Goal: Task Accomplishment & Management: Complete application form

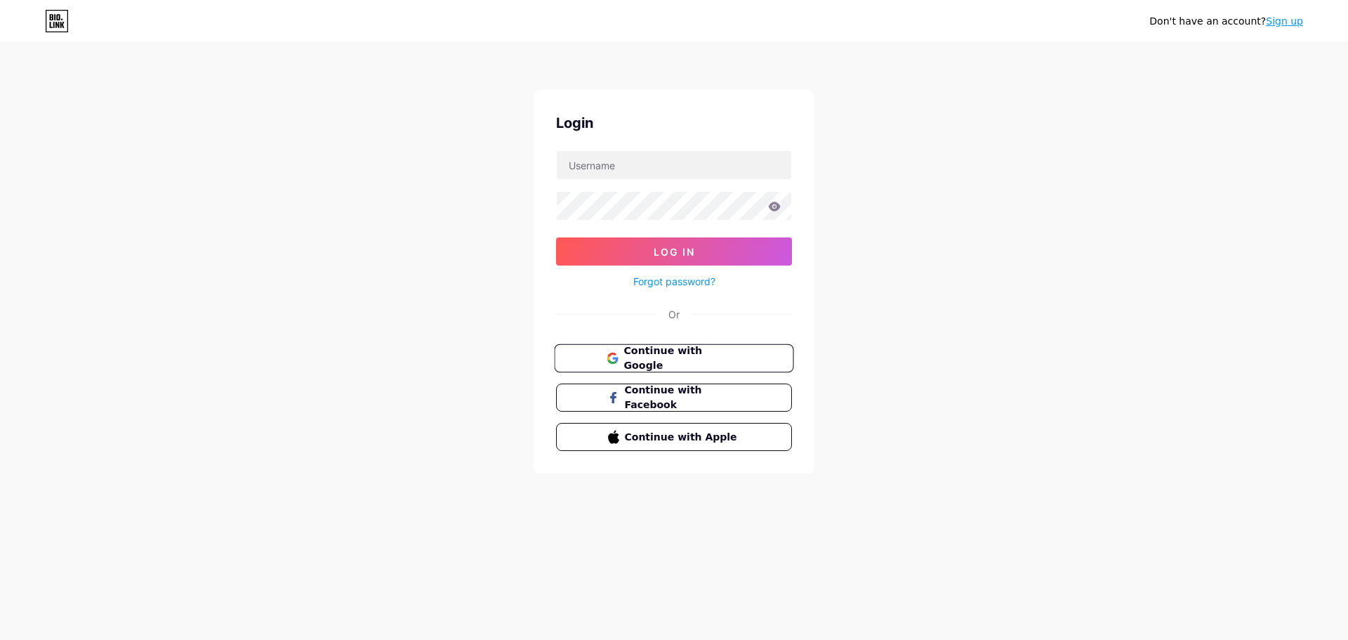
click at [736, 364] on span "Continue with Google" at bounding box center [681, 358] width 117 height 30
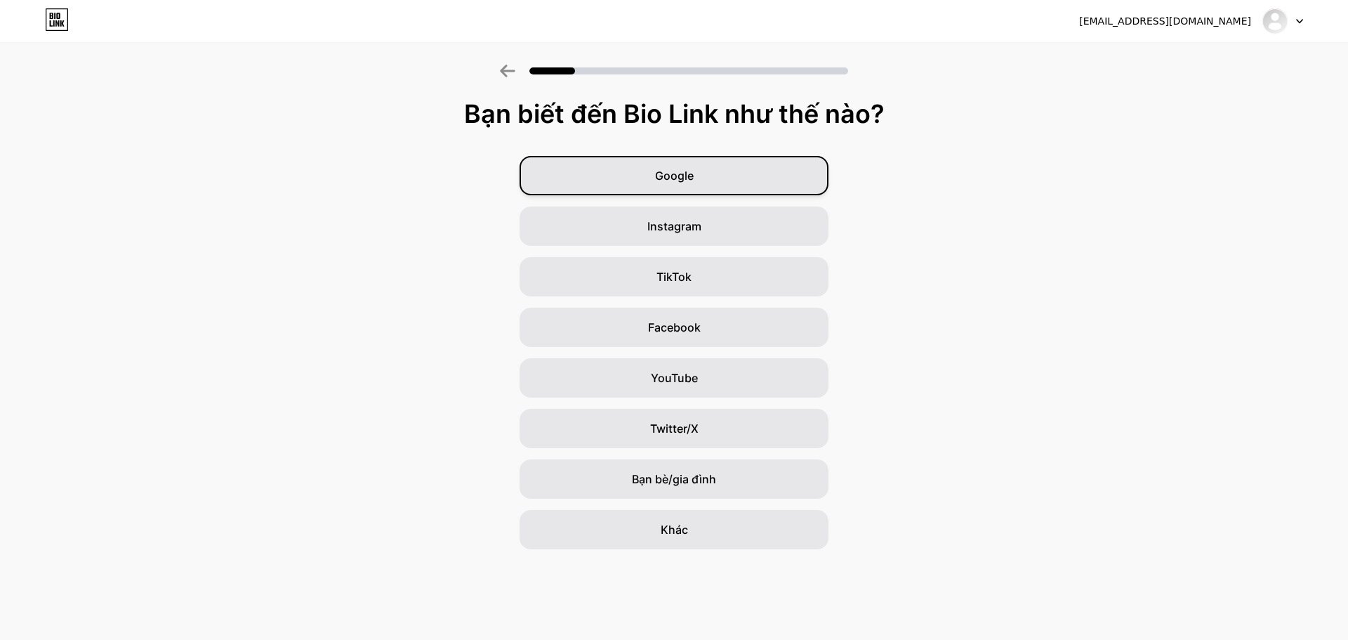
click at [731, 184] on div "Google" at bounding box center [673, 175] width 309 height 39
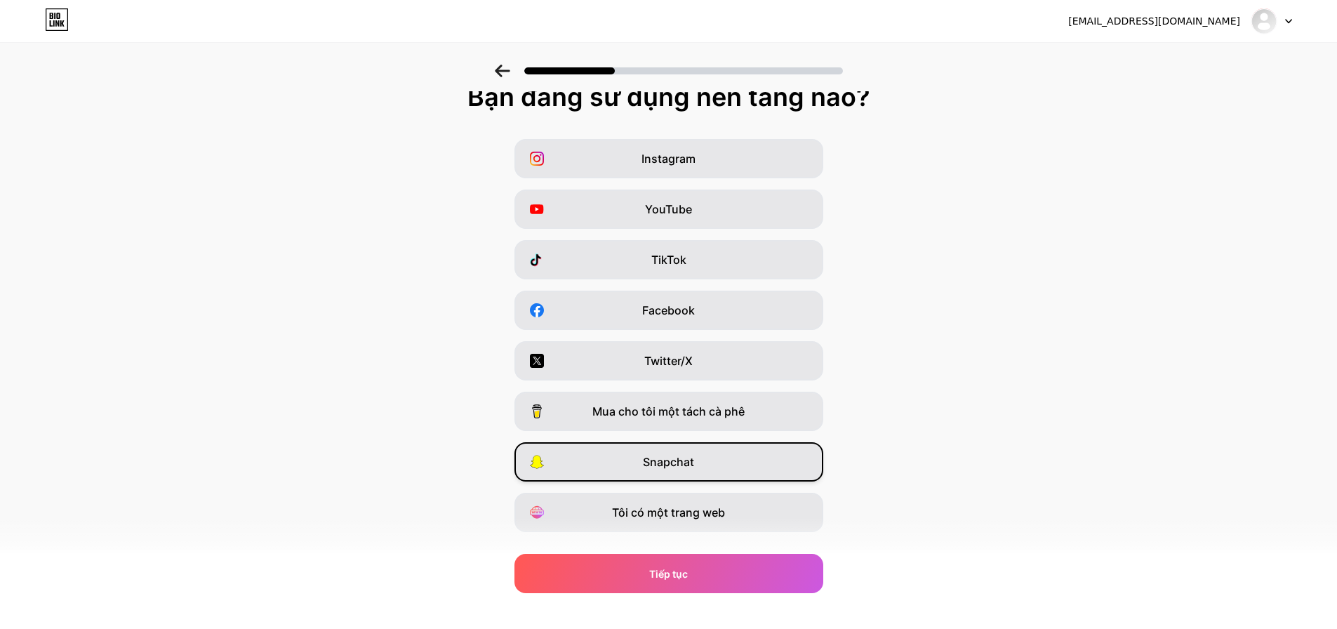
scroll to position [46, 0]
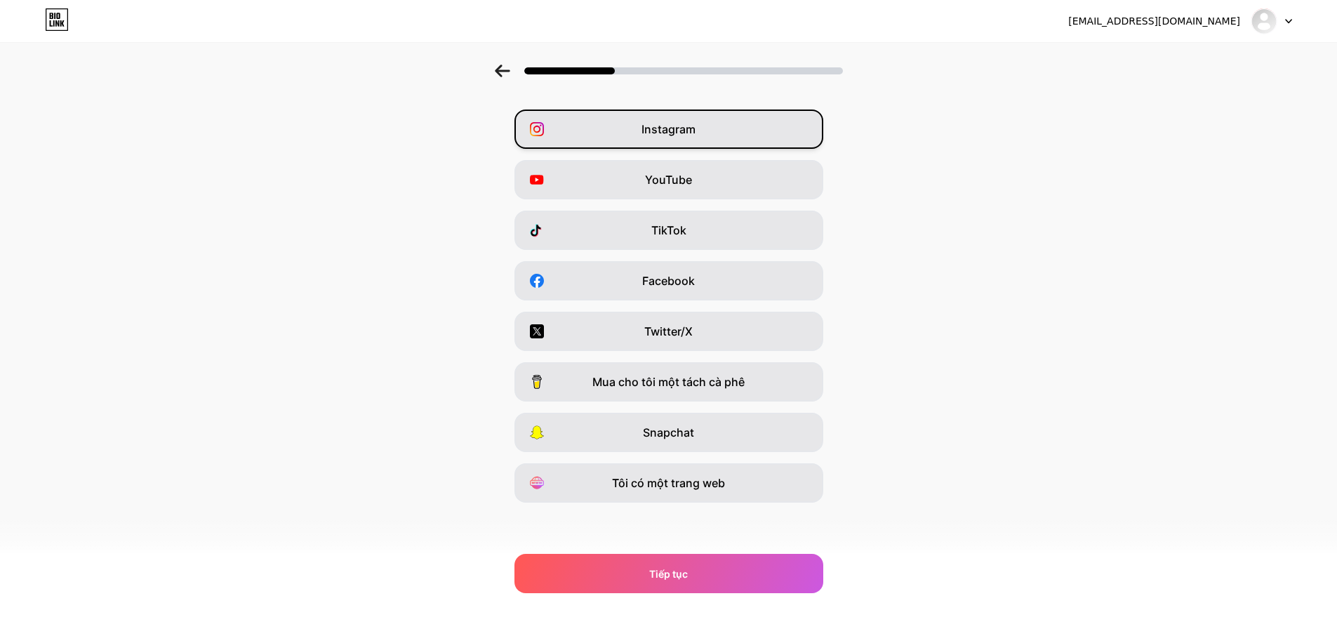
click at [703, 140] on div "Instagram" at bounding box center [669, 129] width 309 height 39
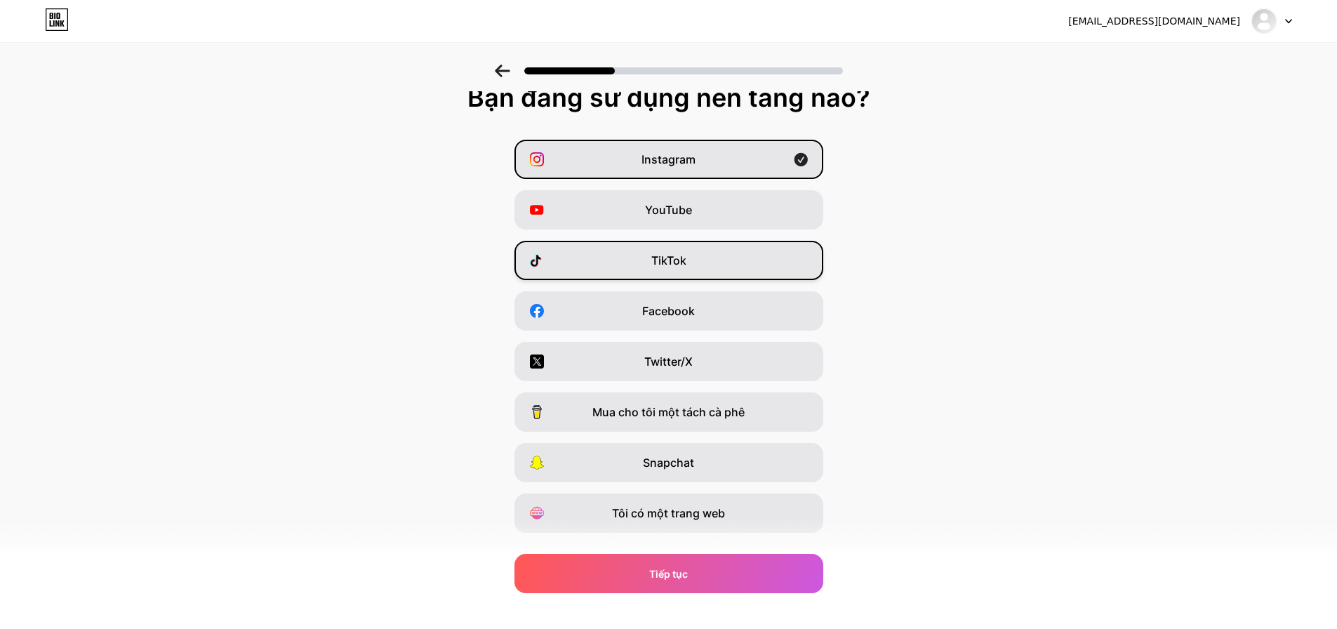
scroll to position [0, 0]
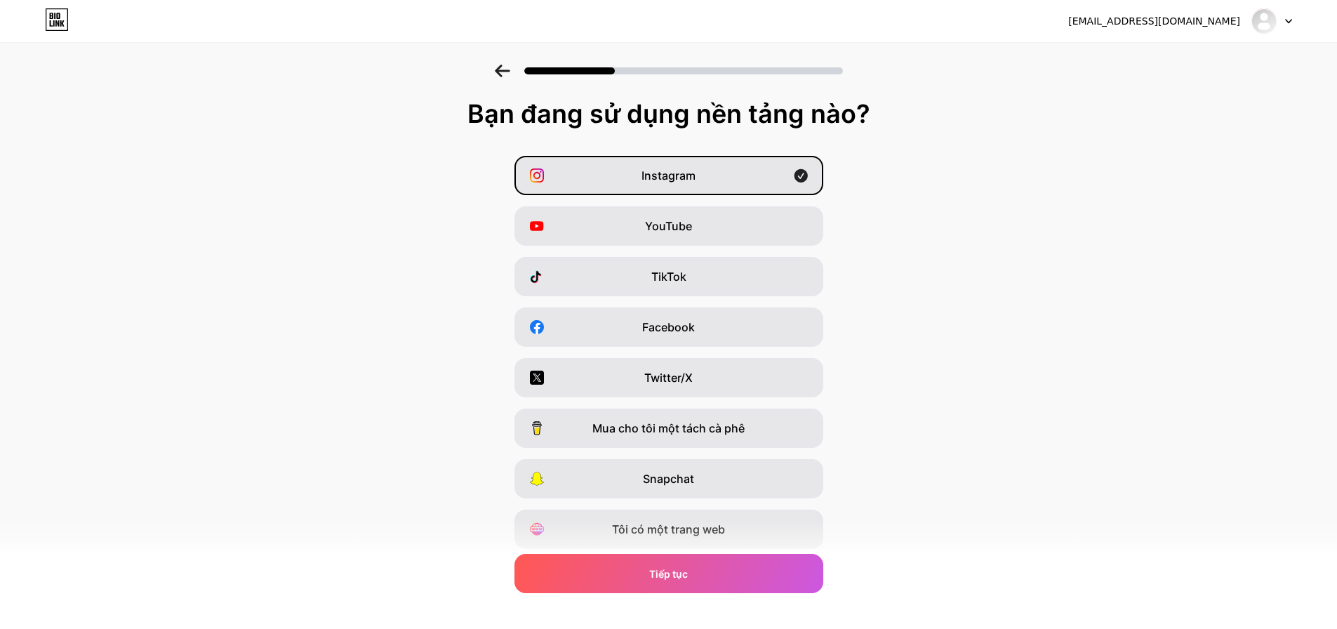
click at [510, 75] on icon at bounding box center [502, 71] width 15 height 13
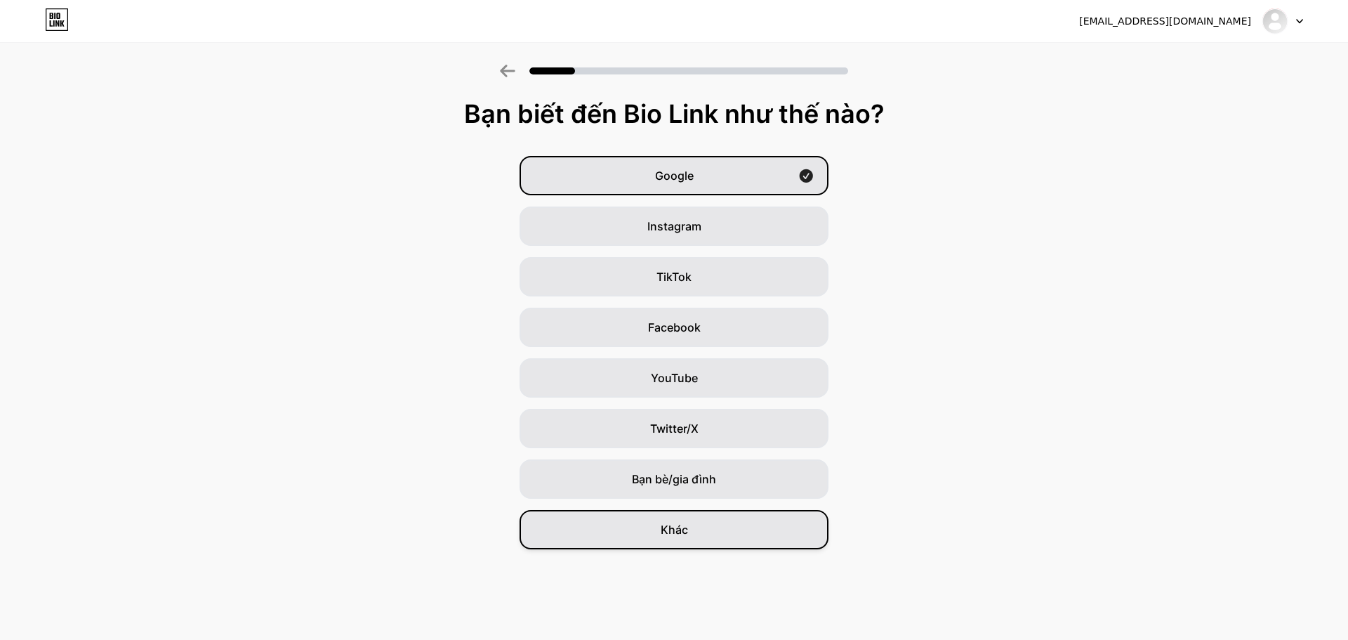
click at [684, 529] on font "Khác" at bounding box center [674, 529] width 27 height 14
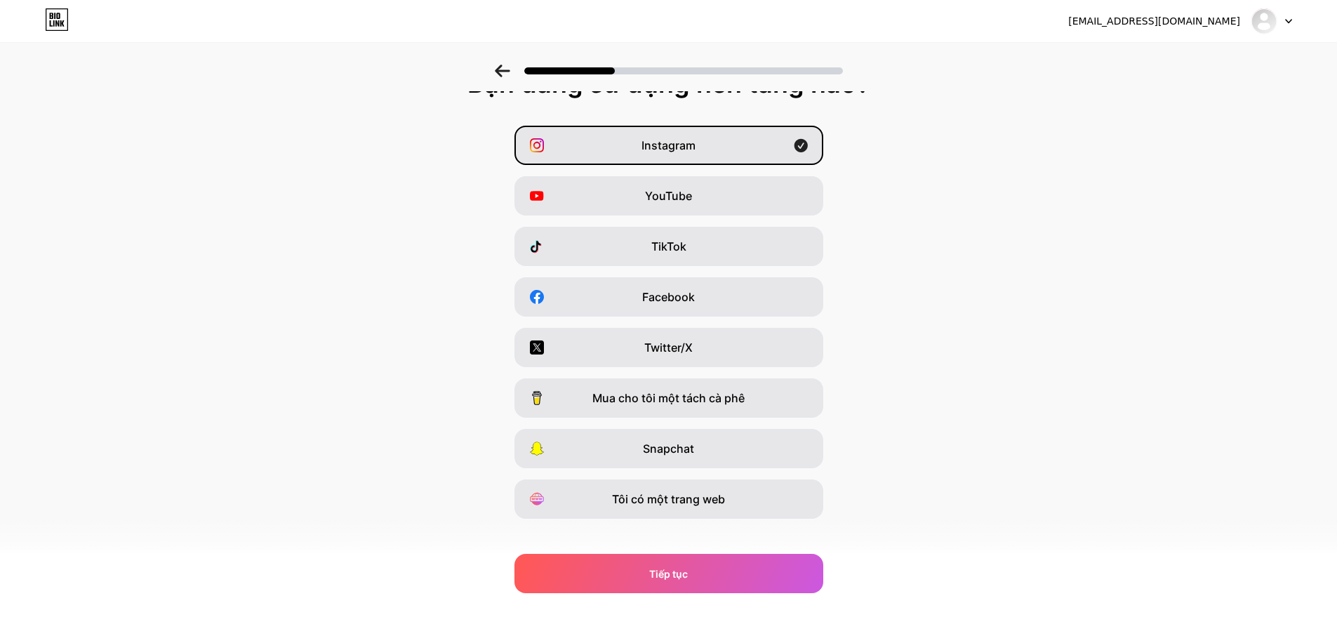
scroll to position [46, 0]
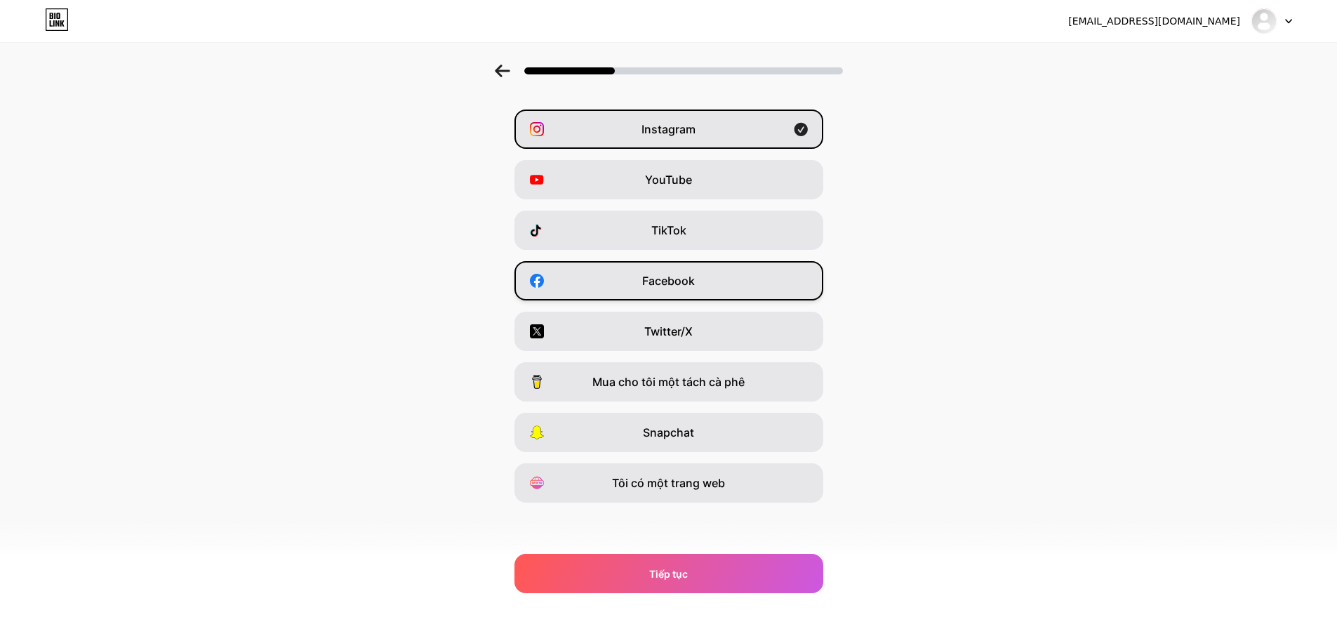
click at [708, 275] on div "Facebook" at bounding box center [669, 280] width 309 height 39
click at [755, 128] on div "Instagram" at bounding box center [669, 129] width 309 height 39
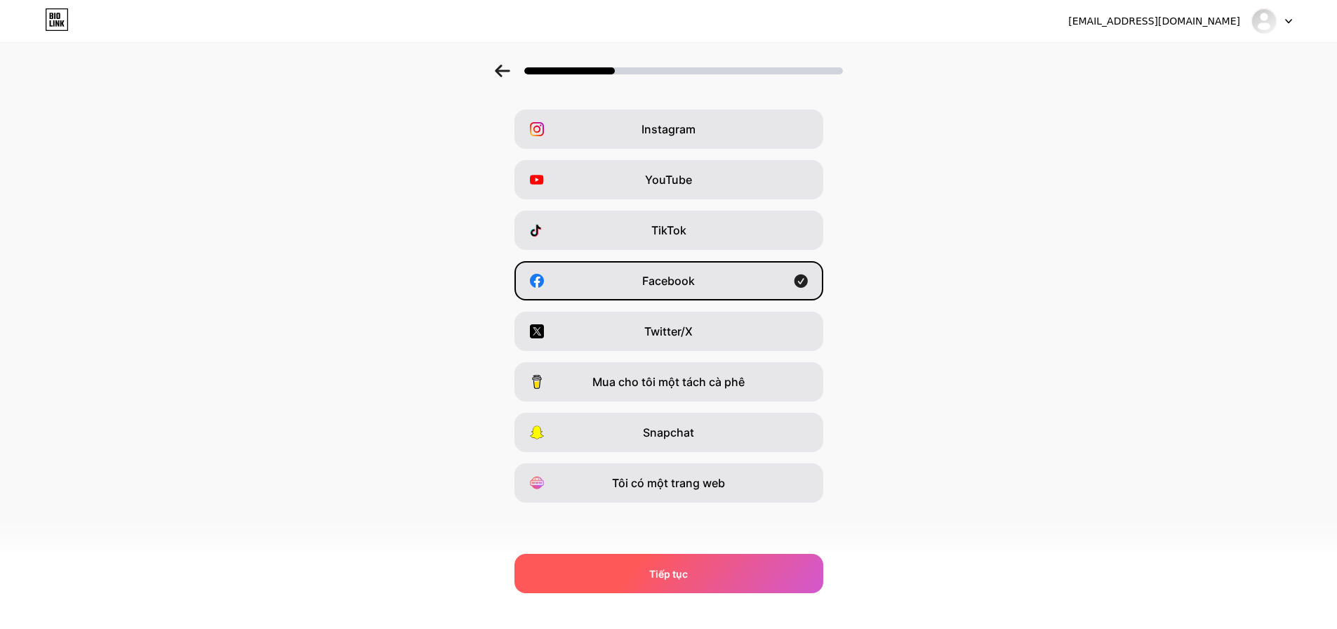
click at [710, 570] on div "Tiếp tục" at bounding box center [669, 573] width 309 height 39
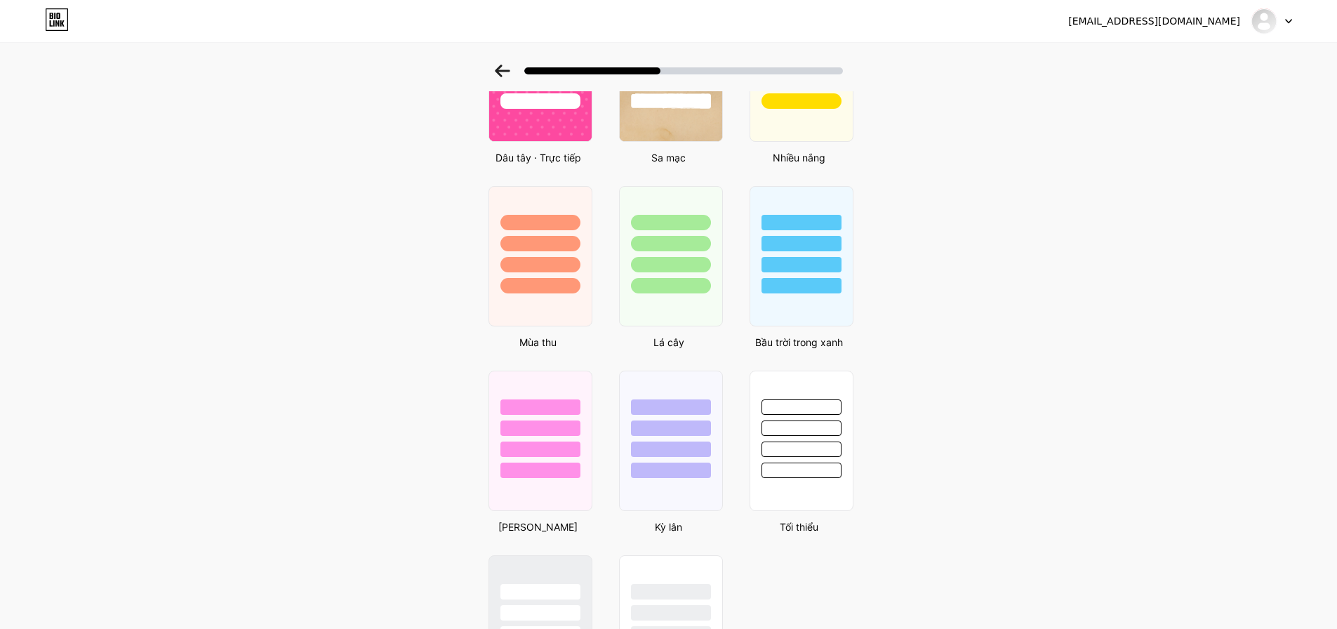
scroll to position [762, 0]
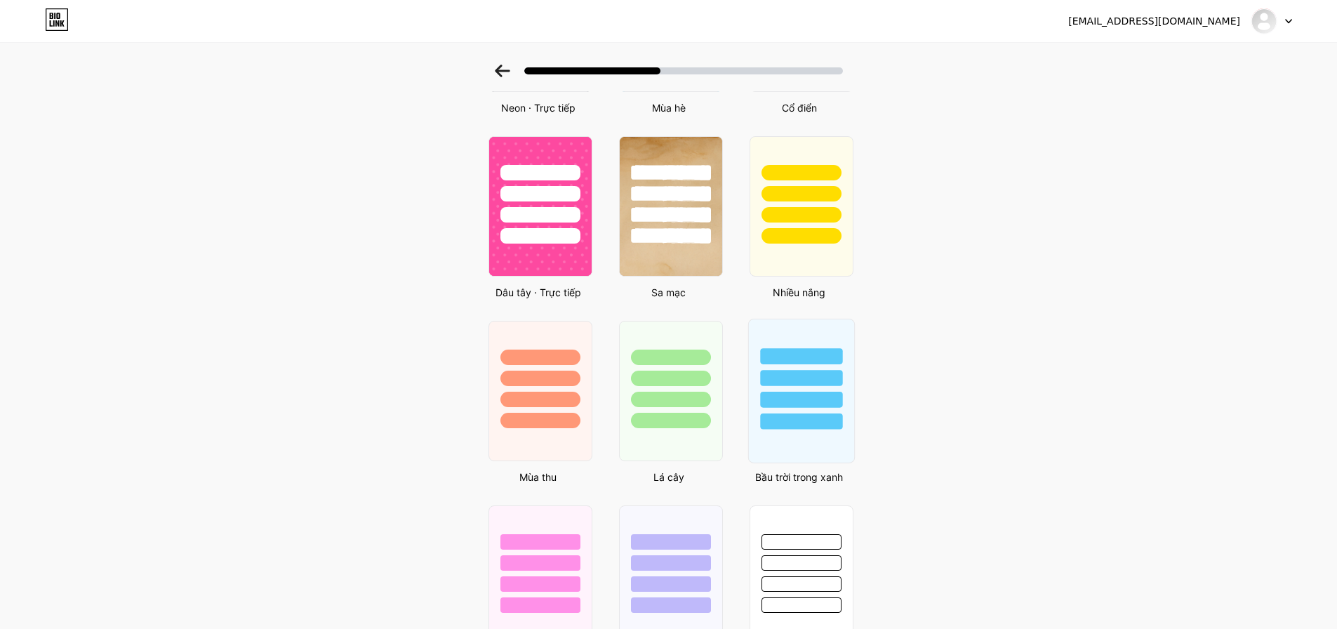
click at [805, 429] on div at bounding box center [801, 421] width 82 height 16
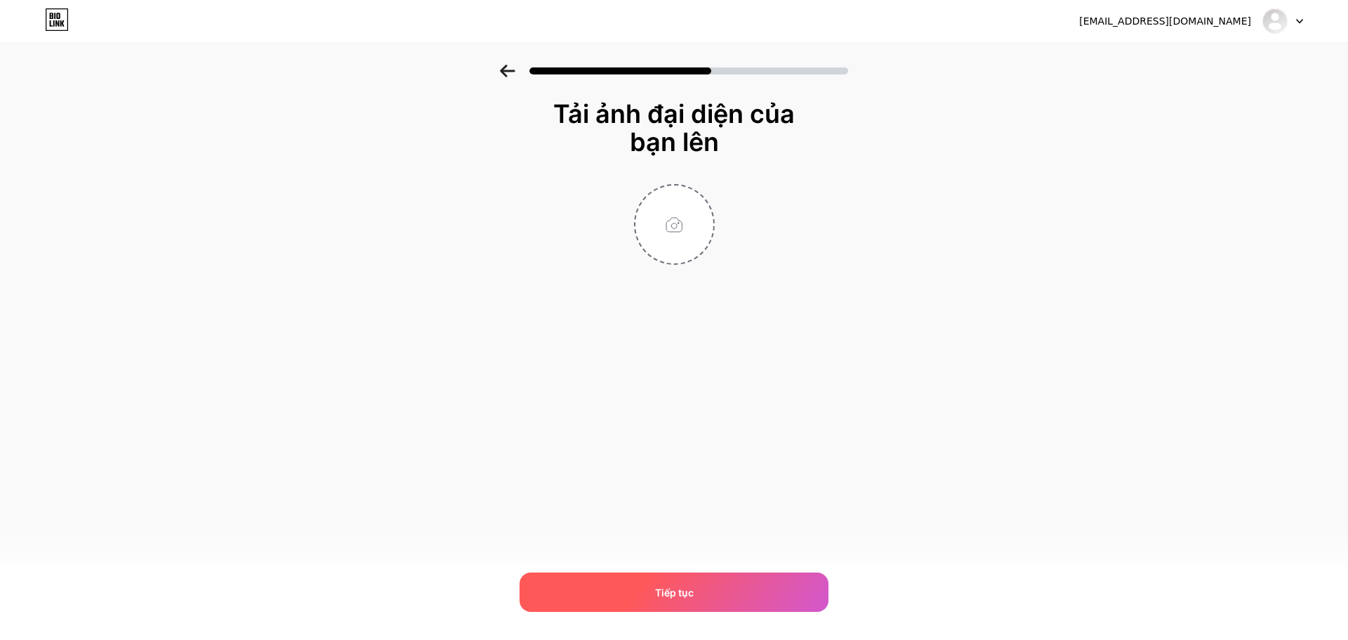
click at [689, 590] on font "Tiếp tục" at bounding box center [674, 592] width 39 height 12
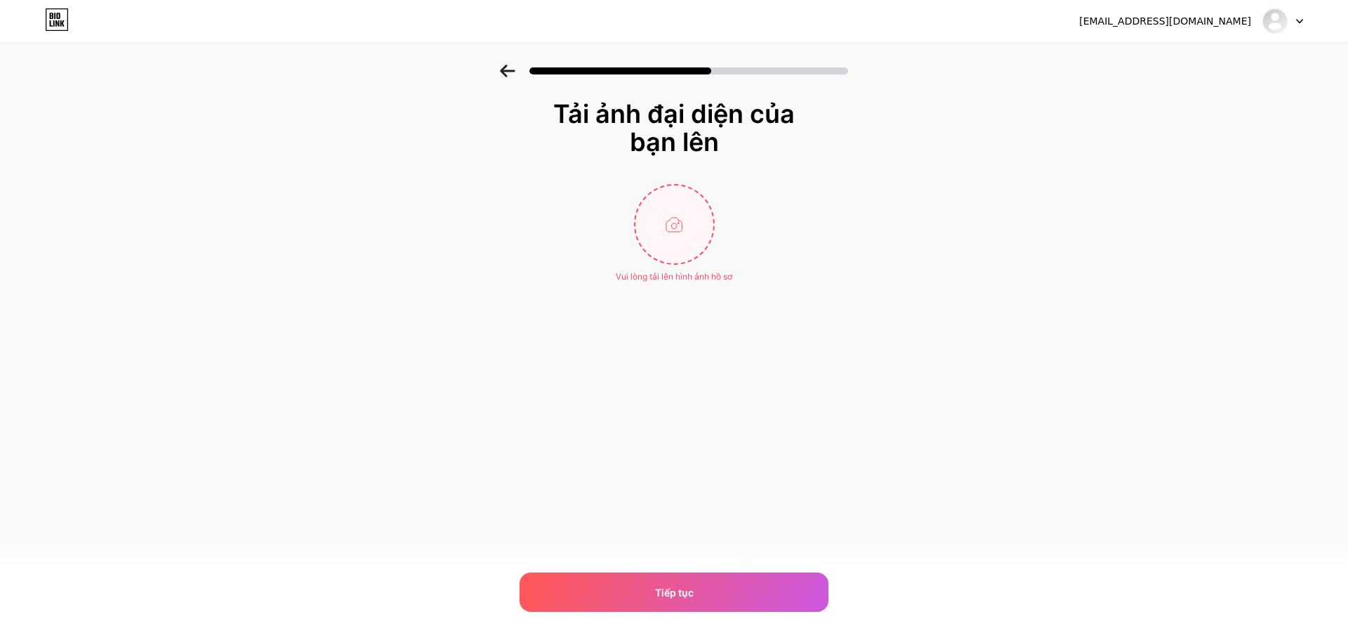
click at [657, 204] on input "file" at bounding box center [674, 224] width 78 height 78
type input "C:\fakepath\vU MAP-01.png"
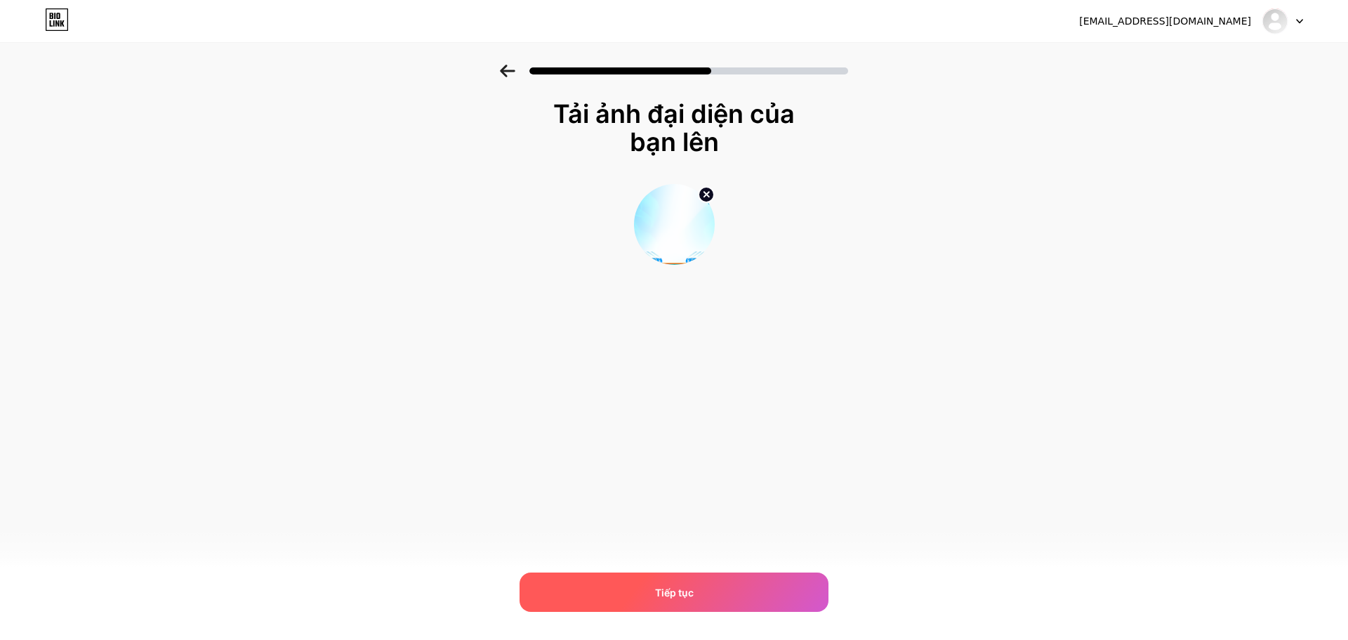
click at [689, 588] on font "Tiếp tục" at bounding box center [674, 592] width 39 height 12
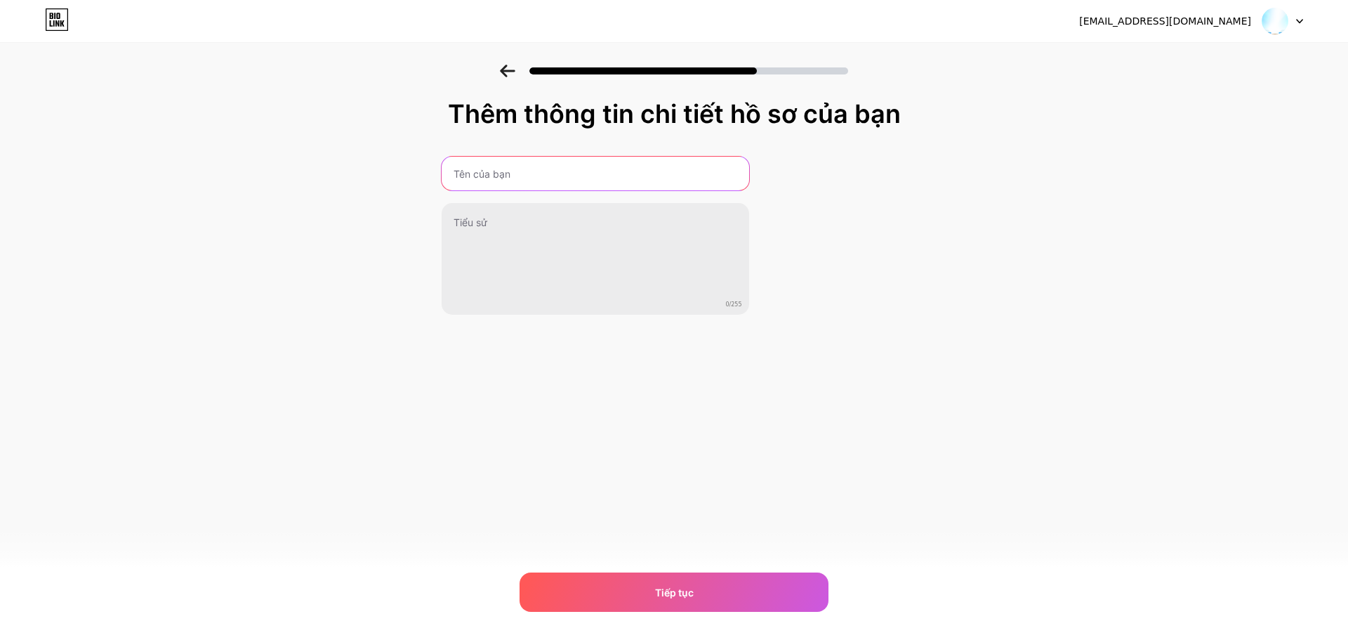
click at [510, 164] on input "text" at bounding box center [595, 174] width 307 height 34
type input "D"
type input "Đoàn phường [GEOGRAPHIC_DATA]"
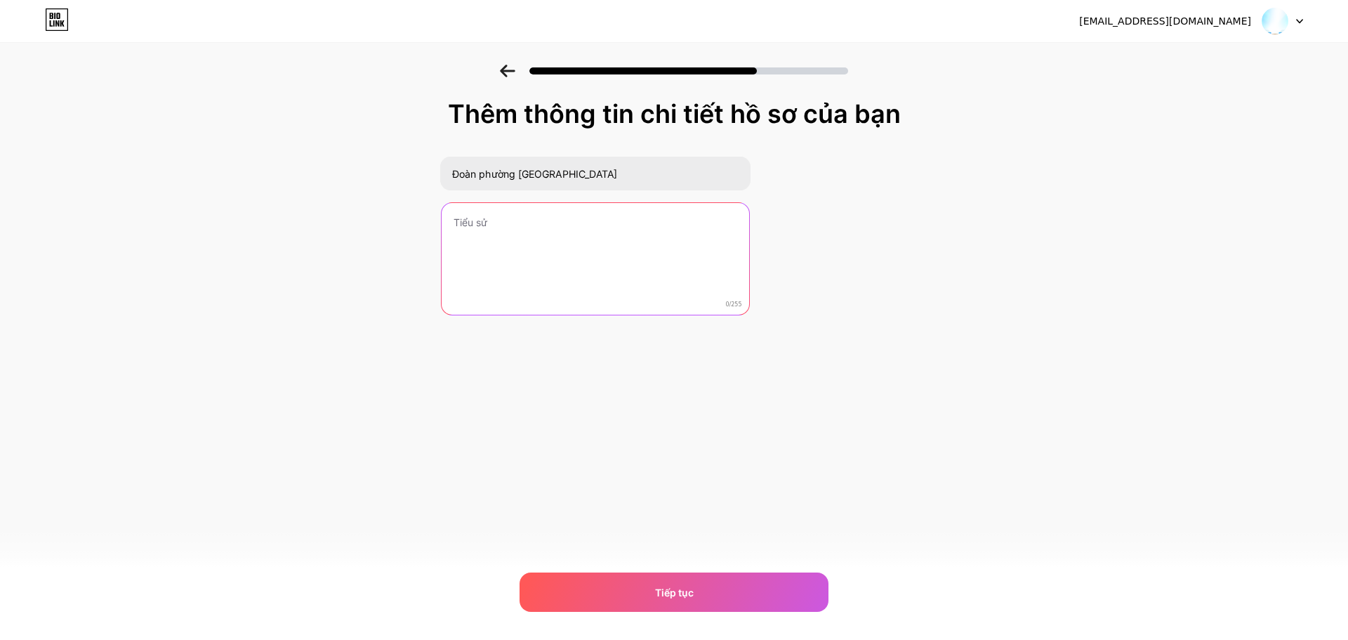
click at [531, 234] on textarea at bounding box center [595, 259] width 307 height 113
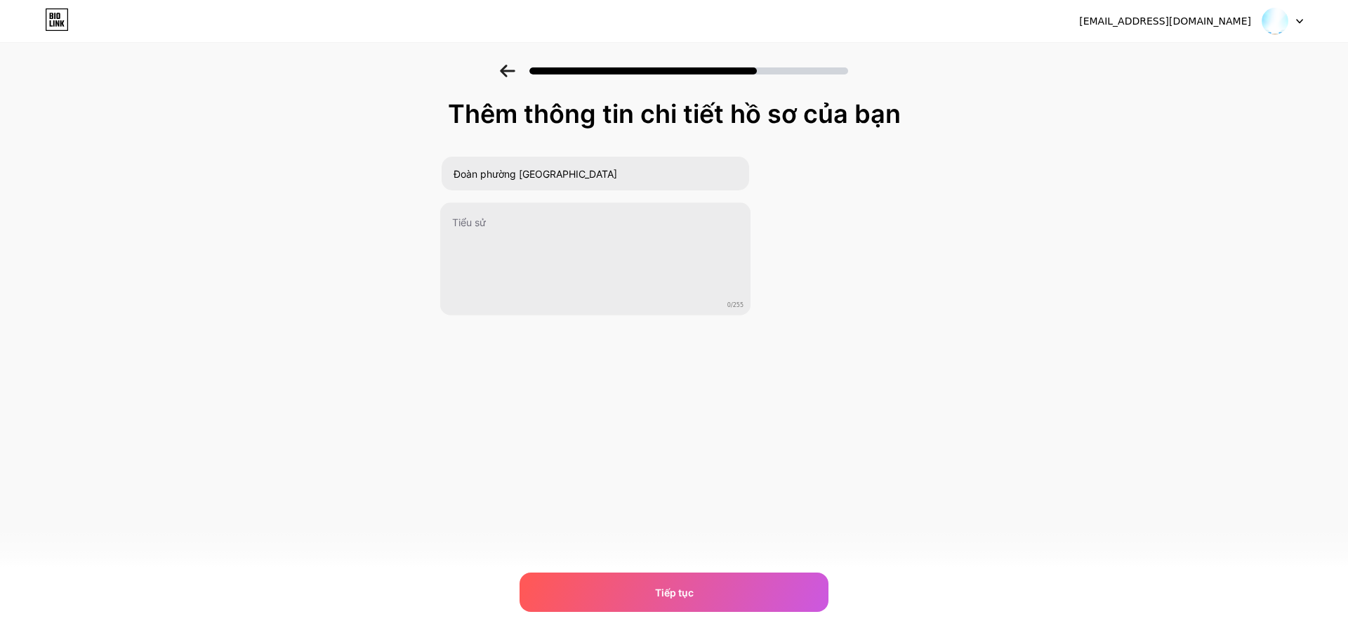
click at [614, 407] on div "[EMAIL_ADDRESS][DOMAIN_NAME] Đăng xuất Liên kết đã được sao chép Thêm thông tin…" at bounding box center [674, 320] width 1348 height 640
click at [648, 576] on div "Tiếp tục" at bounding box center [673, 591] width 309 height 39
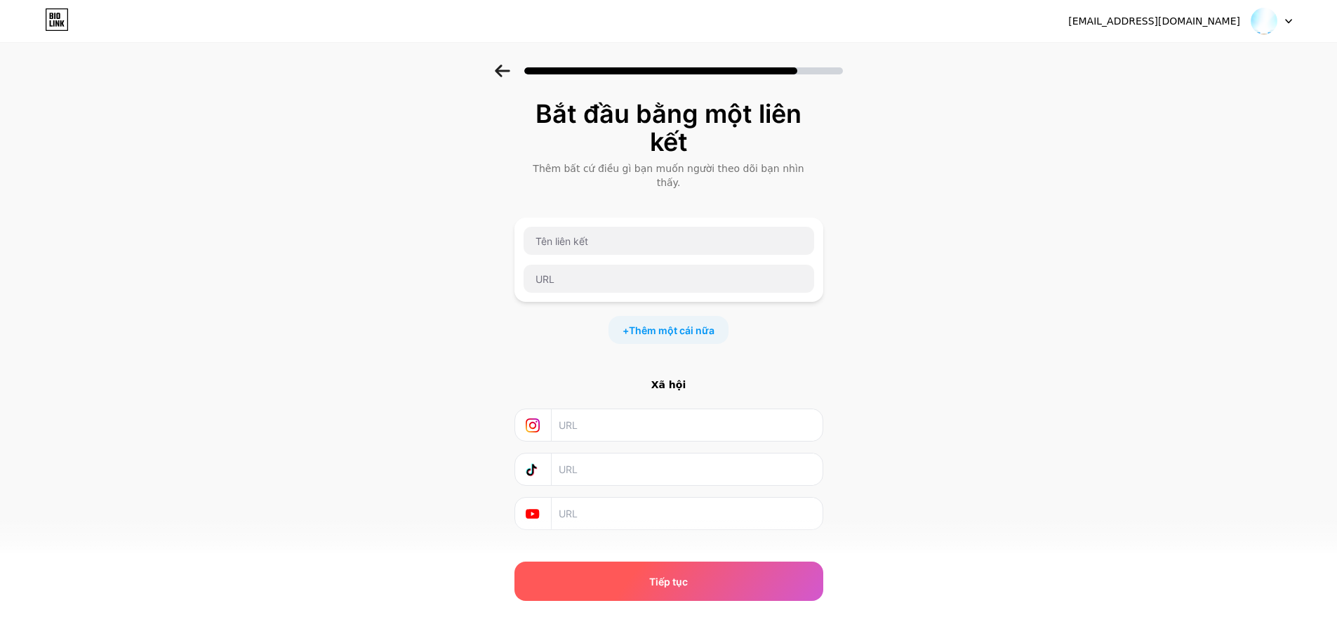
click at [696, 586] on div "Tiếp tục" at bounding box center [669, 581] width 309 height 39
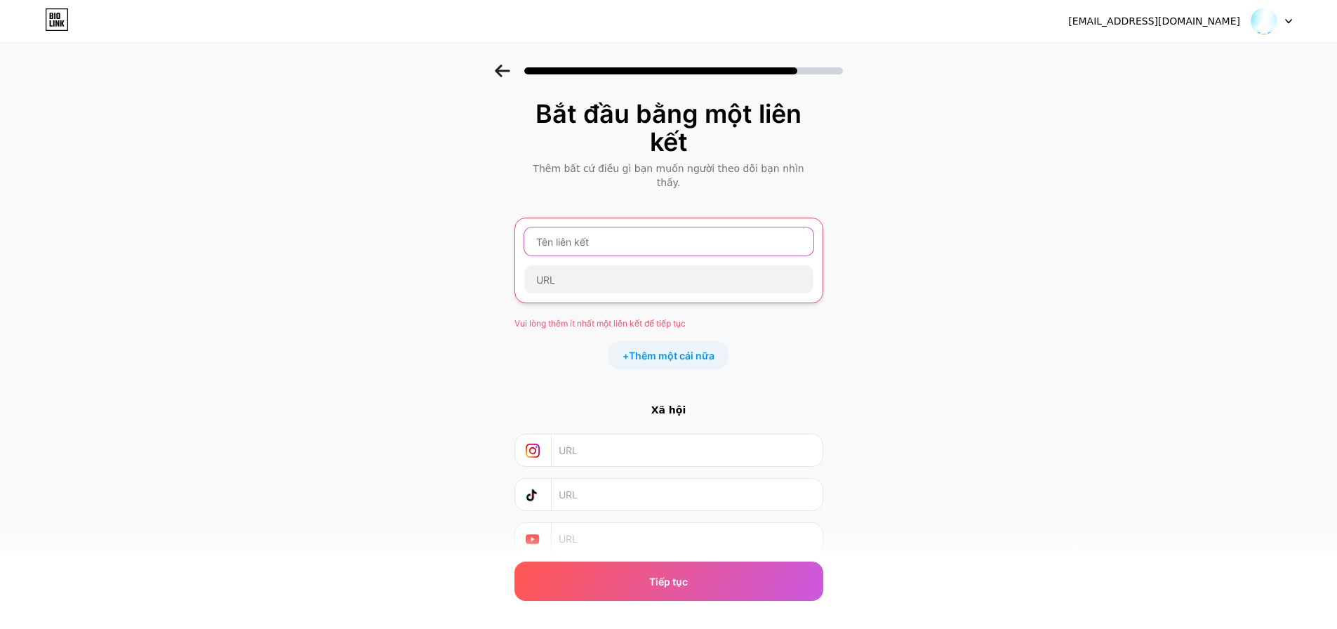
click at [569, 227] on input "text" at bounding box center [668, 241] width 289 height 28
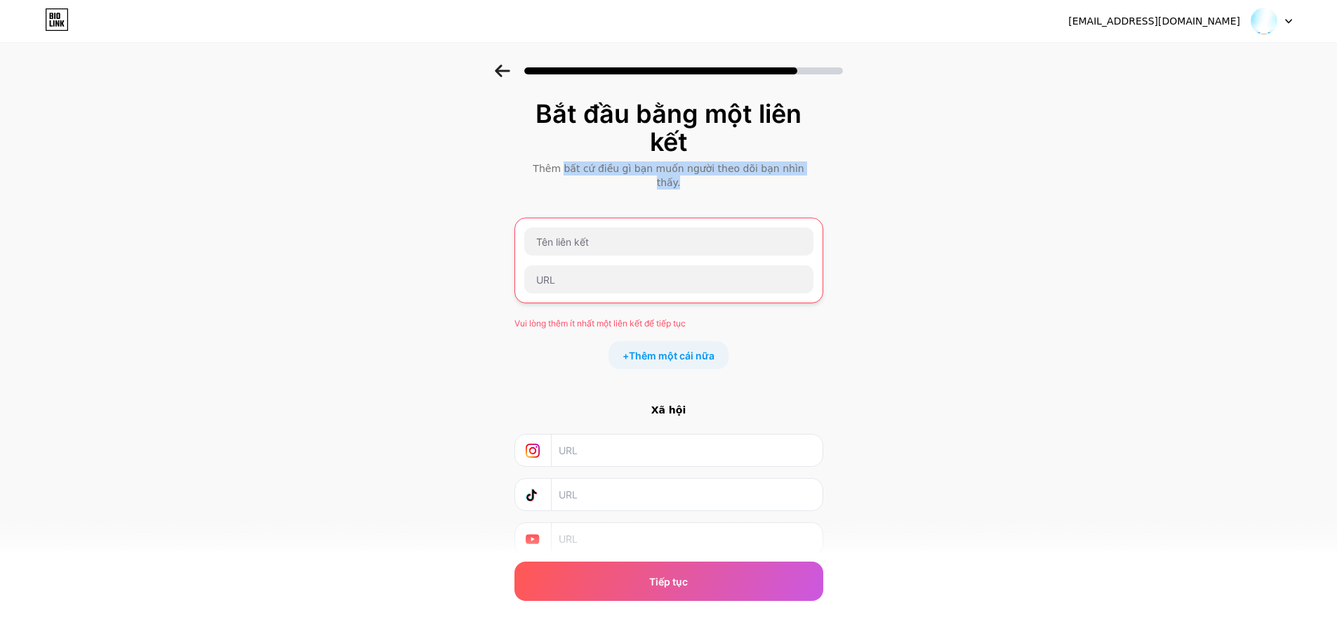
drag, startPoint x: 569, startPoint y: 168, endPoint x: 821, endPoint y: 173, distance: 252.1
click at [816, 173] on div "Thêm bất cứ điều gì bạn muốn người theo dõi bạn nhìn thấy." at bounding box center [669, 175] width 295 height 28
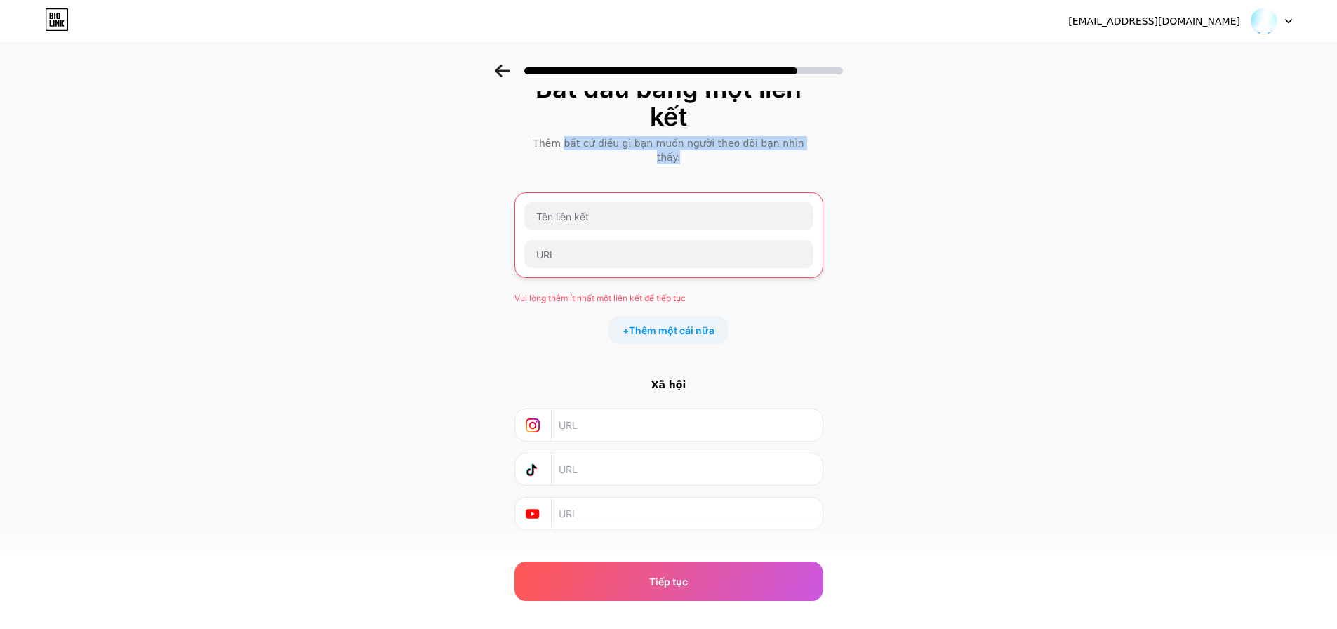
scroll to position [39, 0]
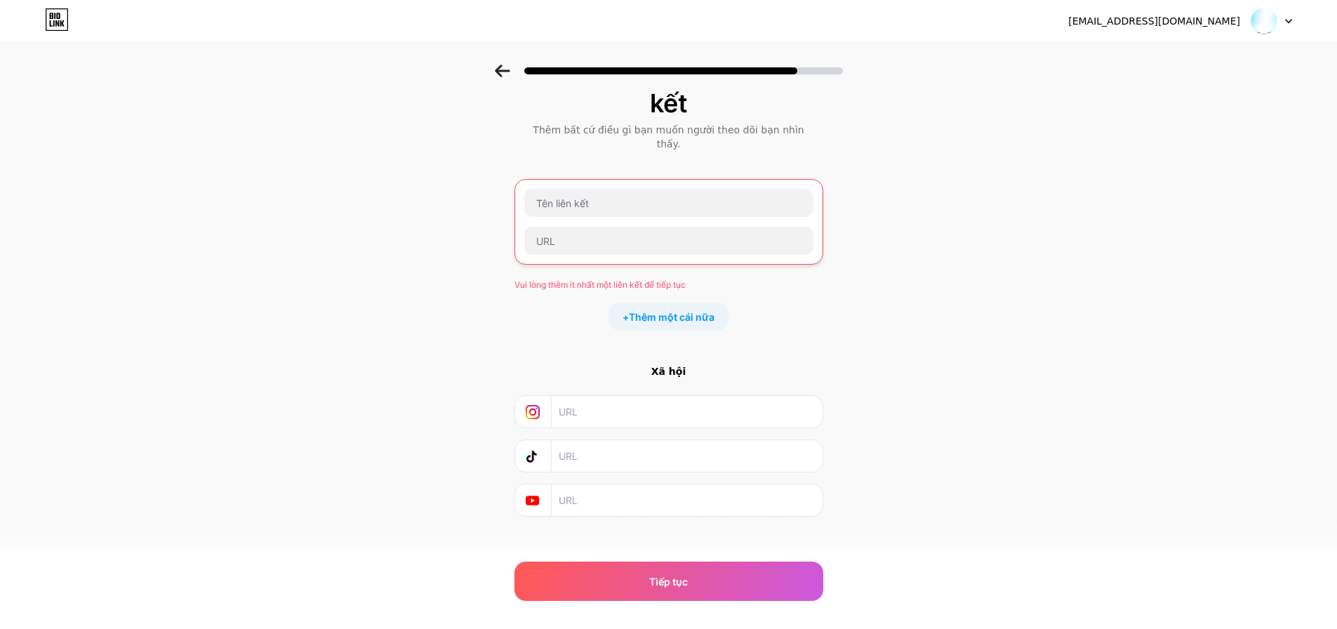
click at [540, 279] on font "Vui lòng thêm ít nhất một liên kết để tiếp tục" at bounding box center [600, 284] width 171 height 11
click at [617, 192] on input "text" at bounding box center [668, 203] width 289 height 28
click at [602, 228] on input "text" at bounding box center [668, 241] width 289 height 28
click at [597, 193] on input "text" at bounding box center [668, 203] width 289 height 28
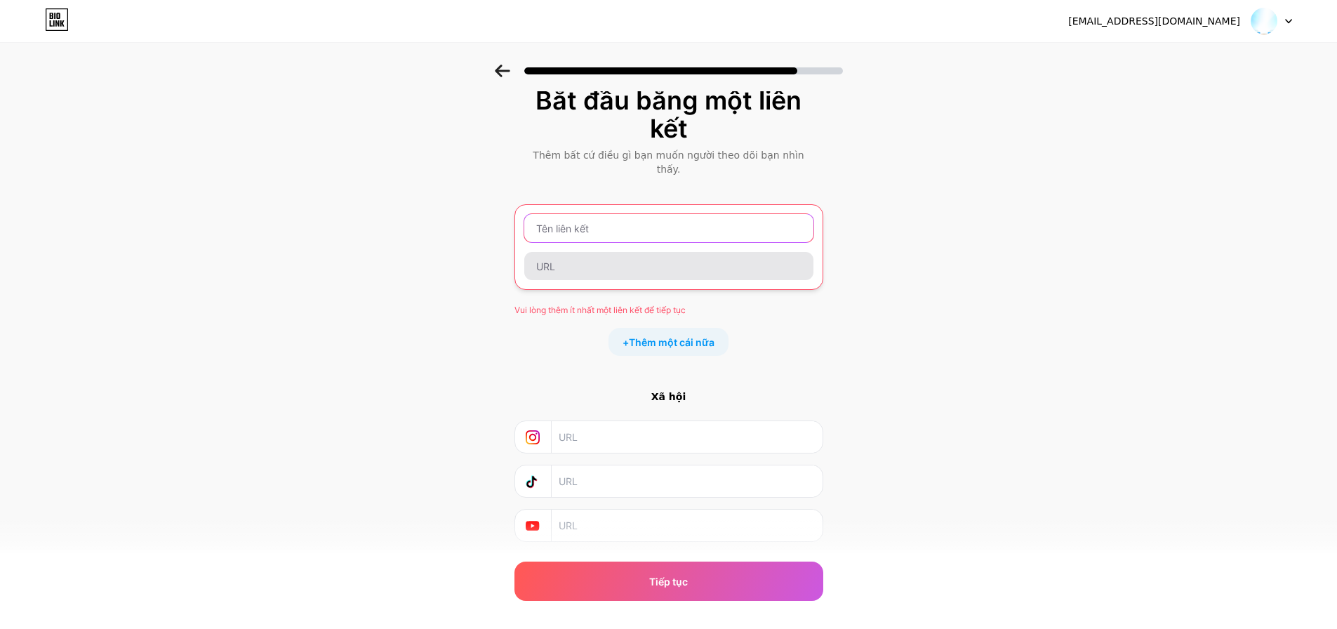
scroll to position [0, 0]
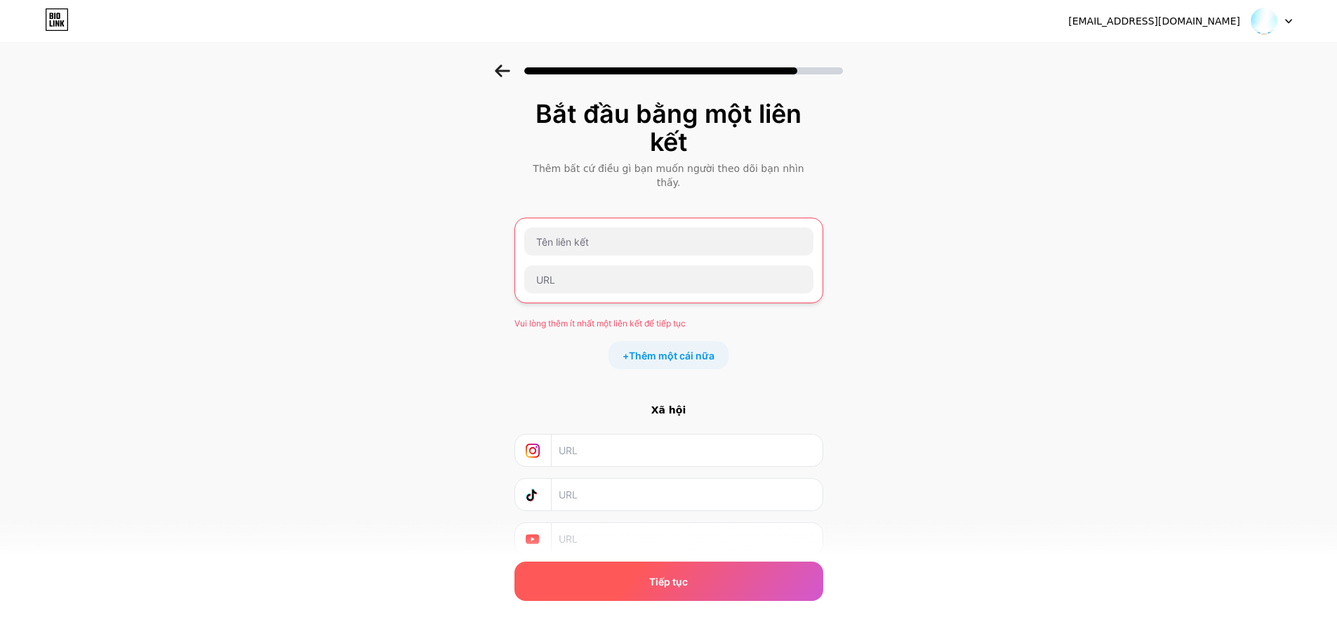
click at [733, 578] on div "Tiếp tục" at bounding box center [669, 581] width 309 height 39
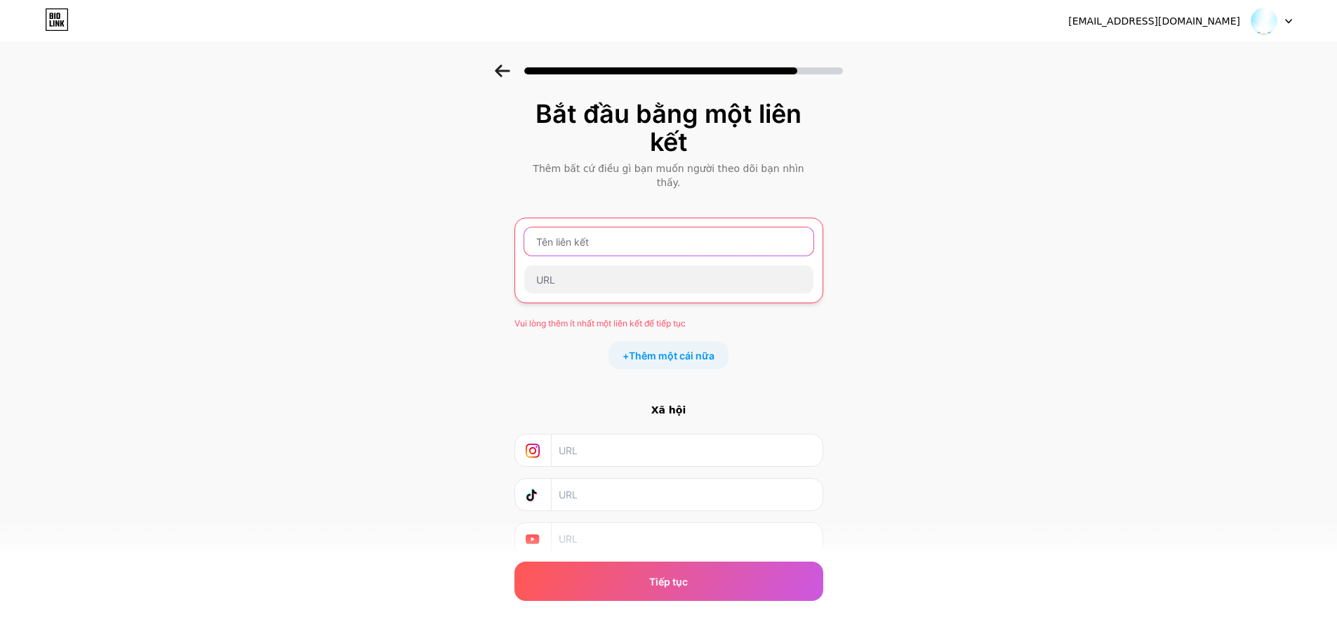
click at [650, 230] on input "text" at bounding box center [668, 241] width 289 height 28
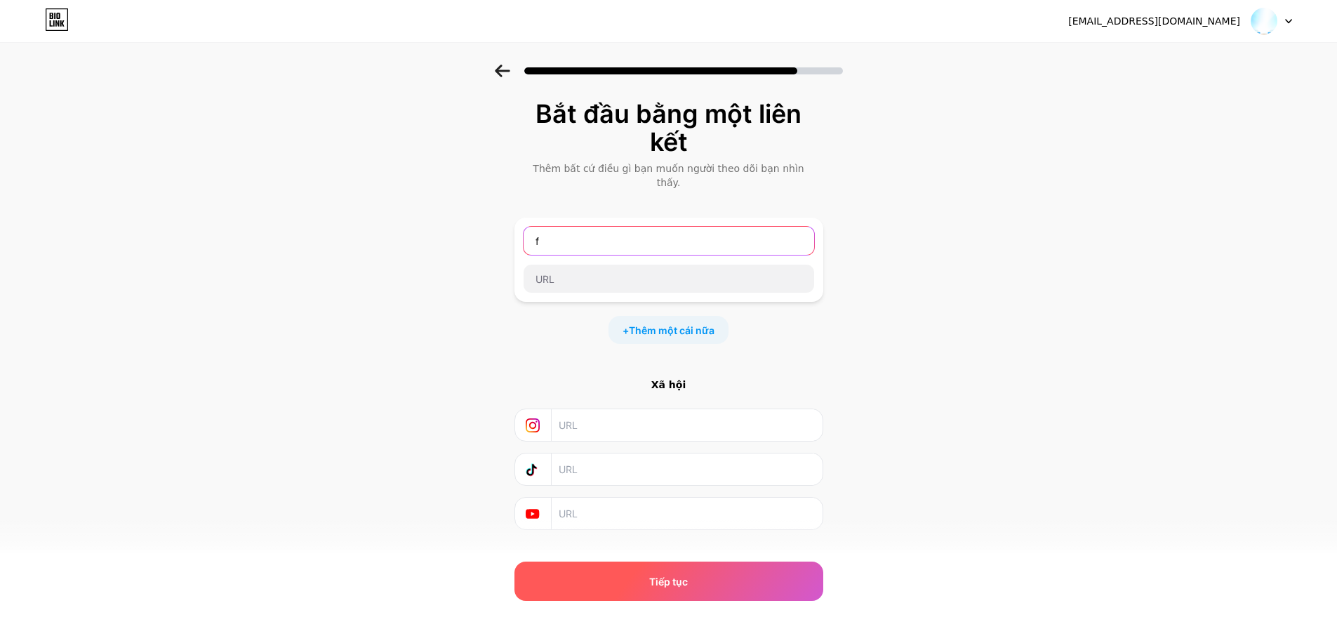
type input "f"
click at [678, 576] on font "Tiếp tục" at bounding box center [668, 582] width 39 height 12
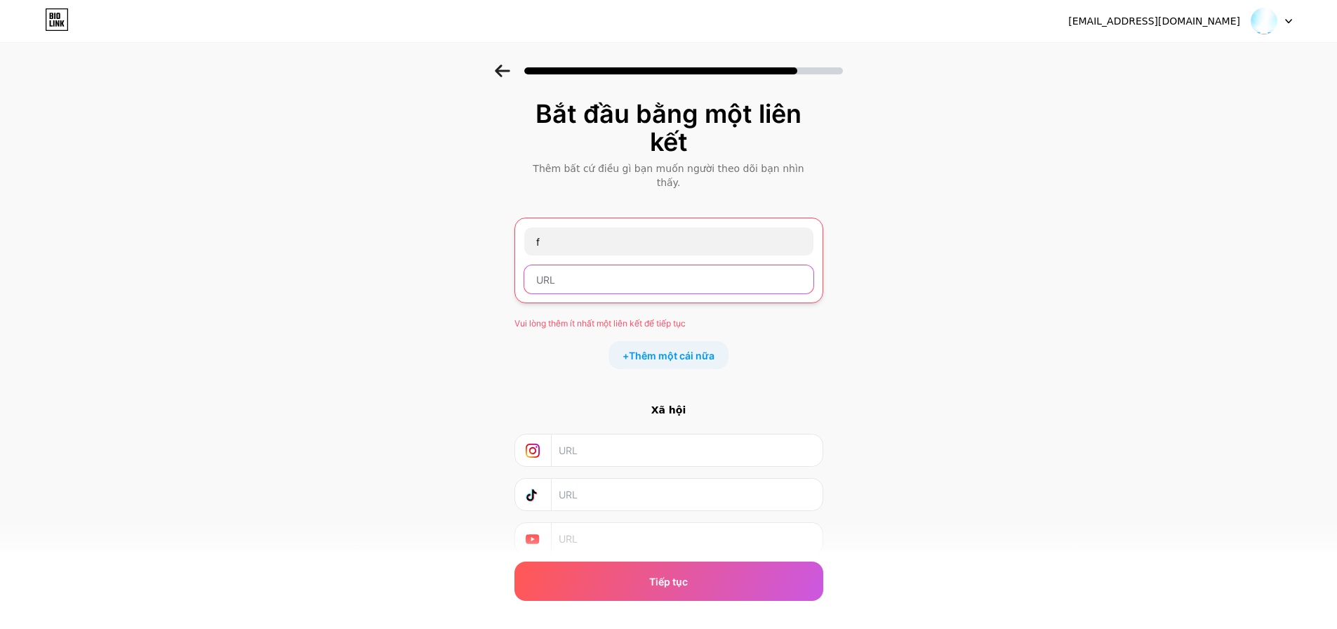
click at [604, 265] on input "text" at bounding box center [668, 279] width 289 height 28
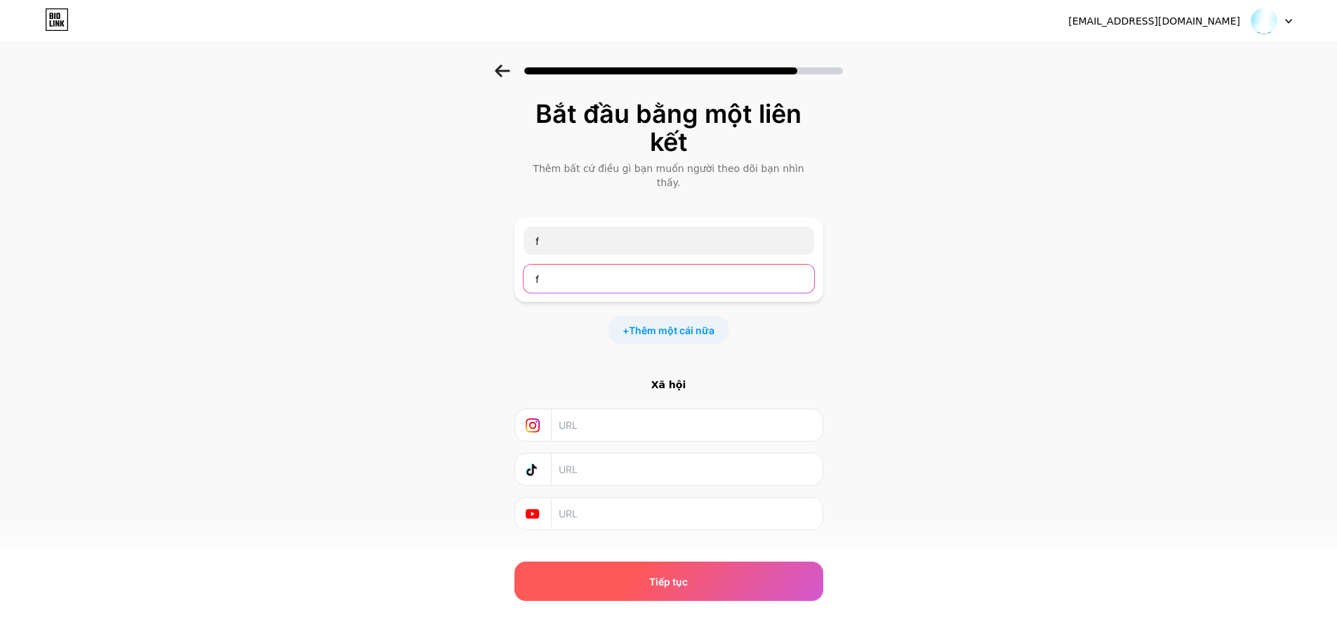
type input "f"
click at [668, 593] on div "Tiếp tục" at bounding box center [669, 581] width 309 height 39
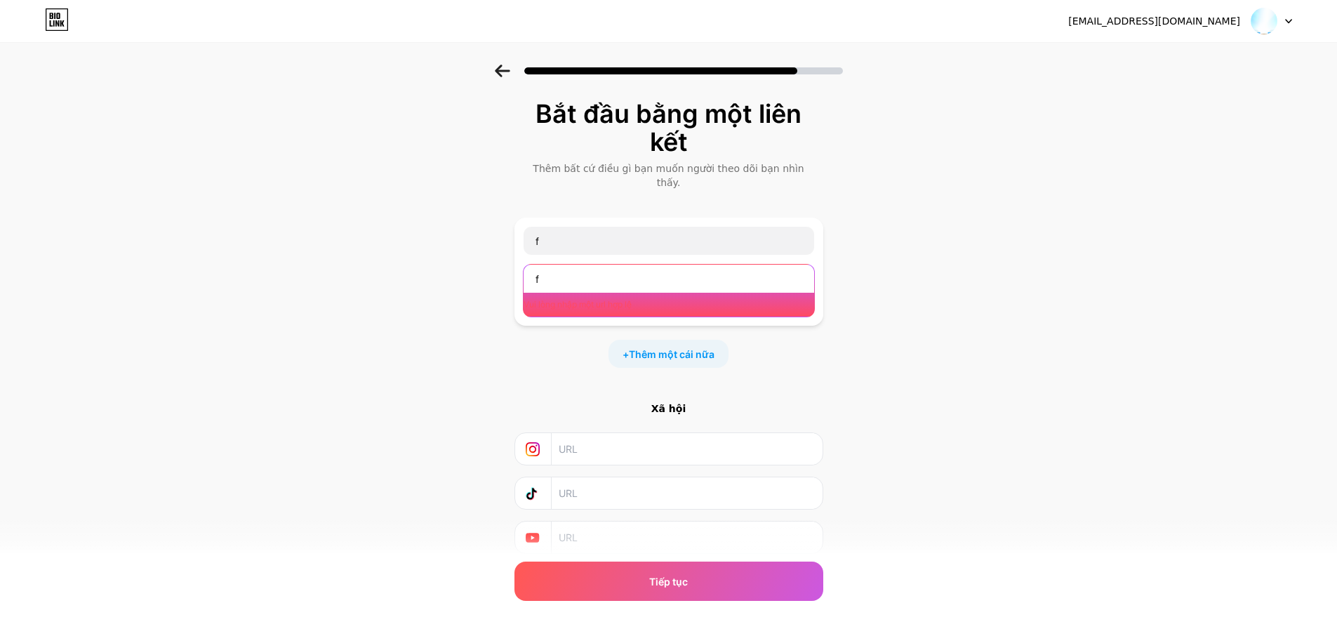
click at [562, 265] on input "f" at bounding box center [669, 279] width 291 height 28
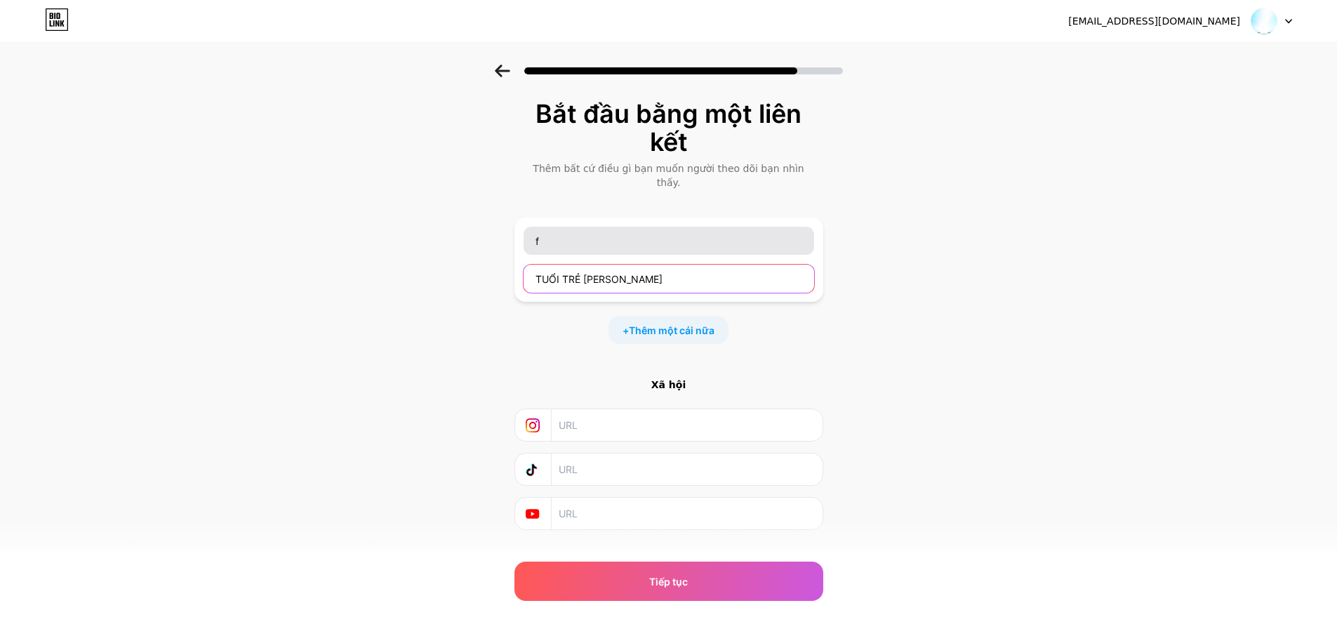
type input "TUỔI TRẺ [PERSON_NAME]"
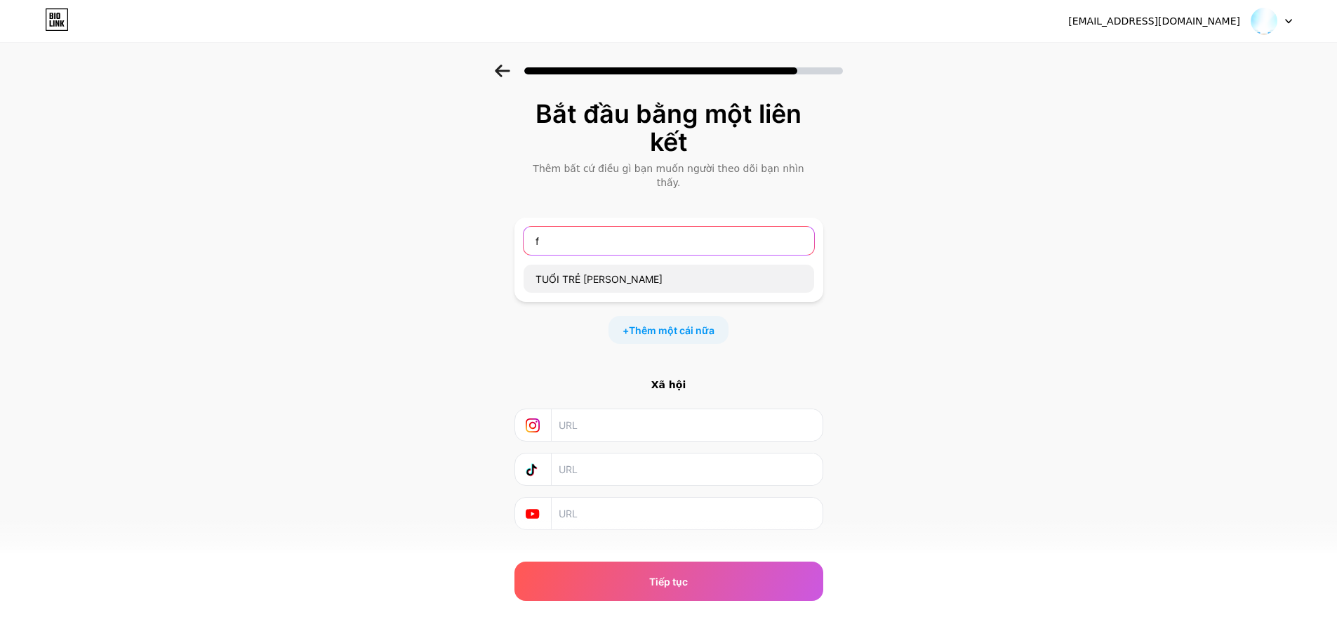
drag, startPoint x: 609, startPoint y: 224, endPoint x: 446, endPoint y: 224, distance: 163.6
click at [446, 224] on div "Bắt đầu bằng một liên kết Thêm bất cứ điều gì bạn muốn người theo dõi bạn nhìn …" at bounding box center [668, 333] width 1337 height 536
paste input "TUỔI TRẺ [PERSON_NAME]"
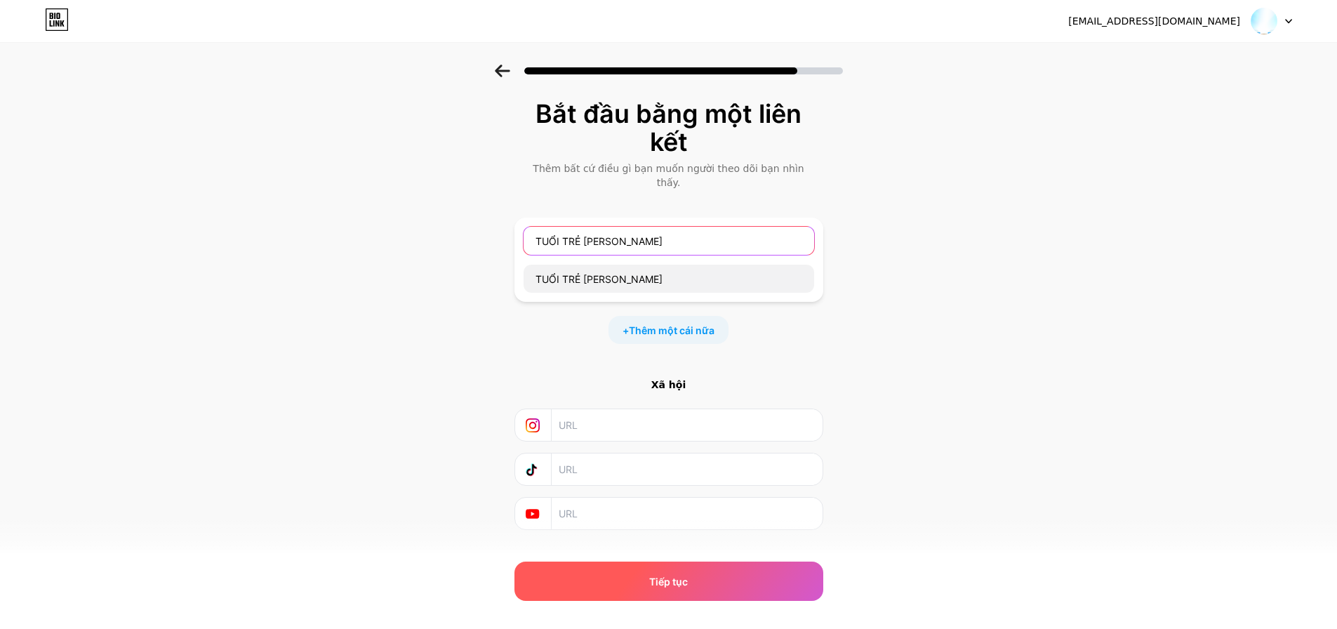
type input "TUỔI TRẺ [PERSON_NAME]"
click at [735, 582] on div "Tiếp tục" at bounding box center [669, 581] width 309 height 39
